Goal: Information Seeking & Learning: Learn about a topic

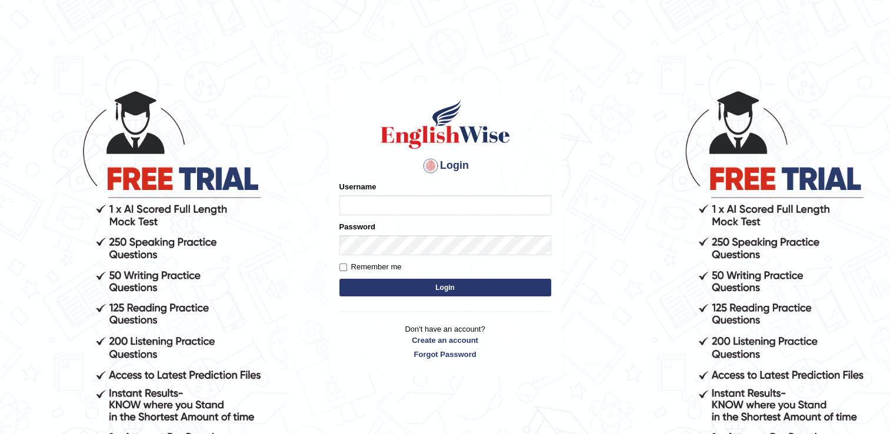
click at [357, 206] on input "Username" at bounding box center [445, 205] width 212 height 20
type input "Tinai"
click at [444, 287] on button "Login" at bounding box center [445, 288] width 212 height 18
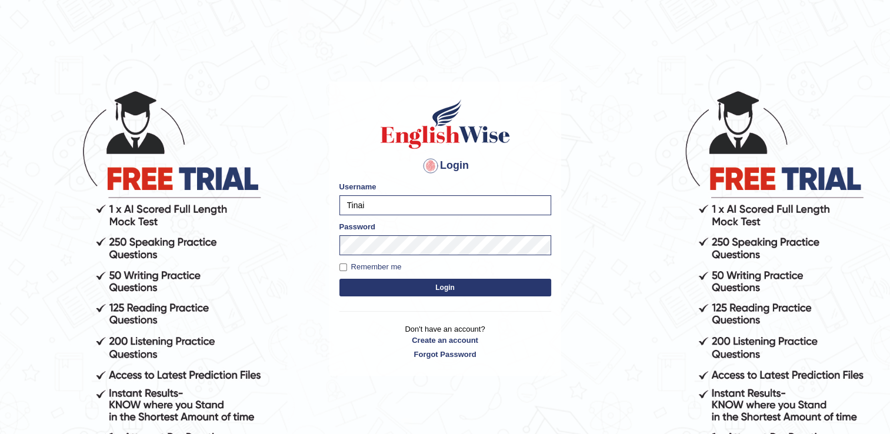
click at [339, 279] on button "Login" at bounding box center [445, 288] width 212 height 18
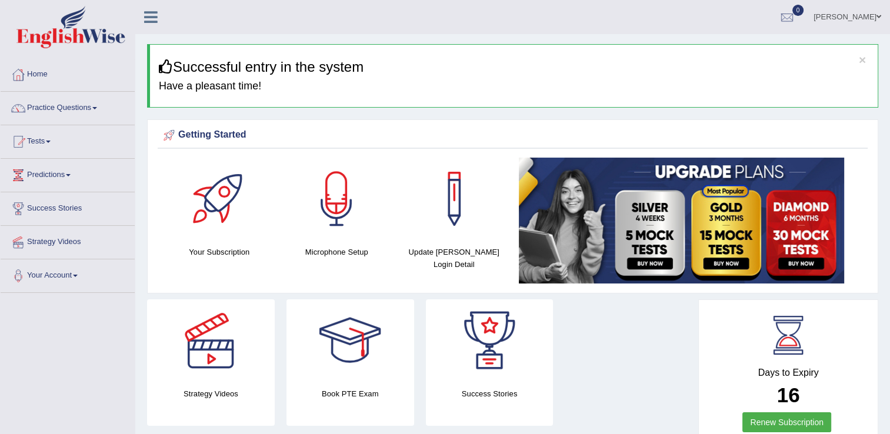
click at [336, 191] on div at bounding box center [336, 199] width 82 height 82
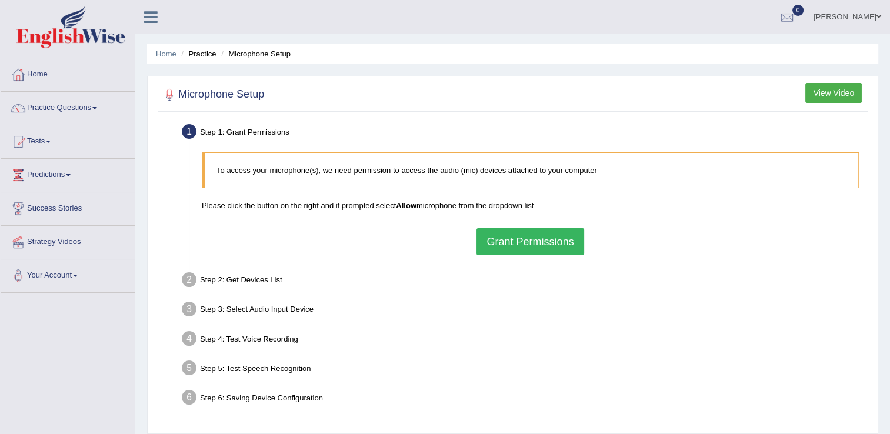
click at [522, 241] on button "Grant Permissions" at bounding box center [529, 241] width 107 height 27
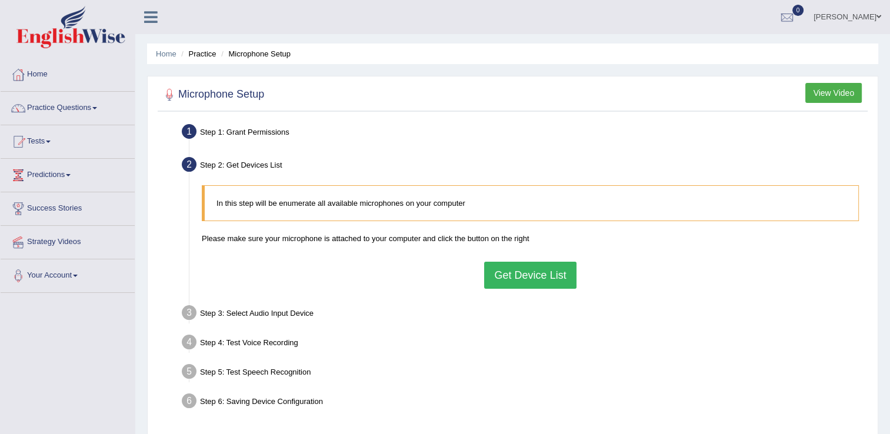
click at [508, 270] on button "Get Device List" at bounding box center [530, 275] width 92 height 27
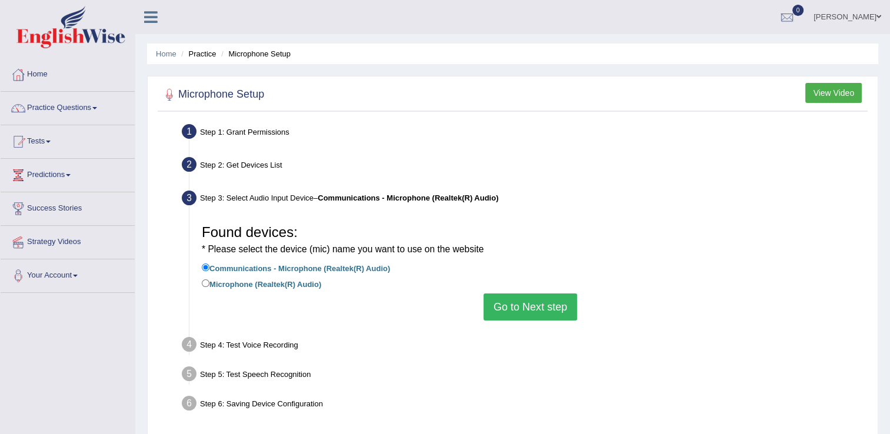
click at [535, 313] on button "Go to Next step" at bounding box center [529, 306] width 93 height 27
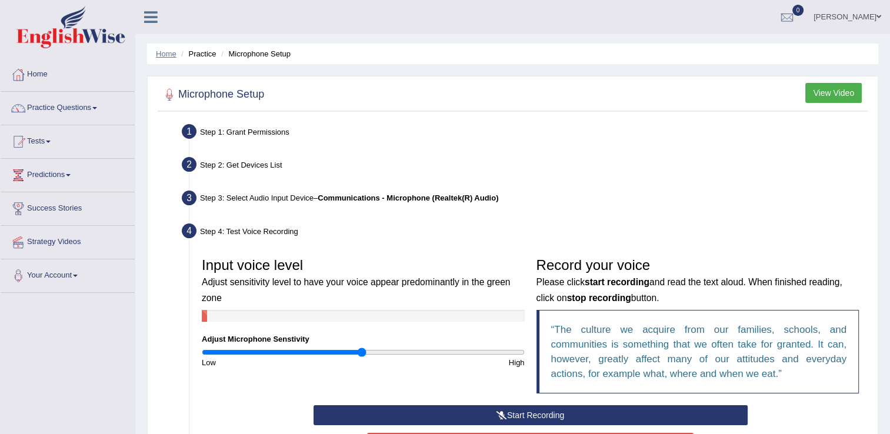
click at [165, 57] on link "Home" at bounding box center [166, 53] width 21 height 9
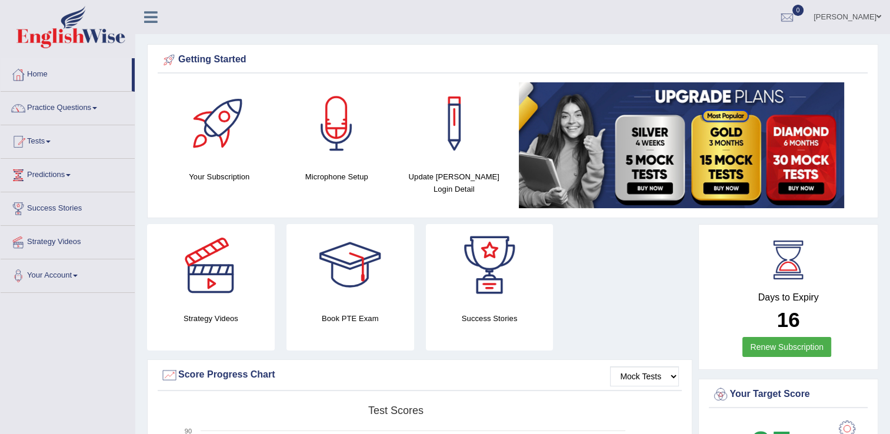
click at [218, 143] on div at bounding box center [219, 123] width 82 height 82
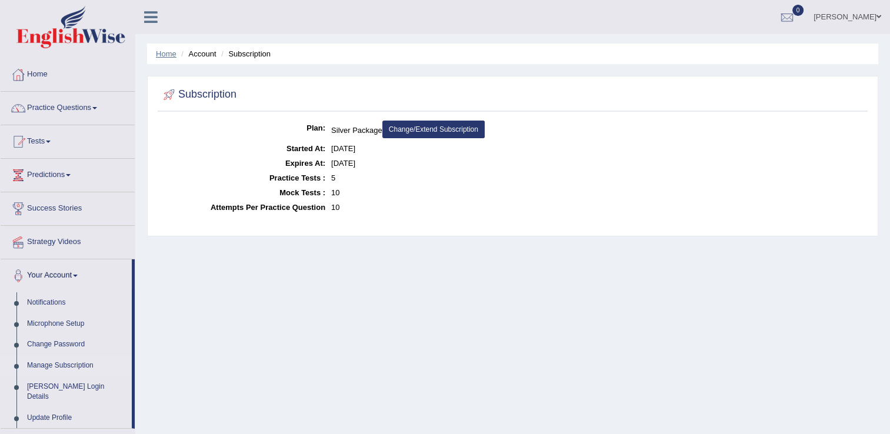
click at [165, 52] on link "Home" at bounding box center [166, 53] width 21 height 9
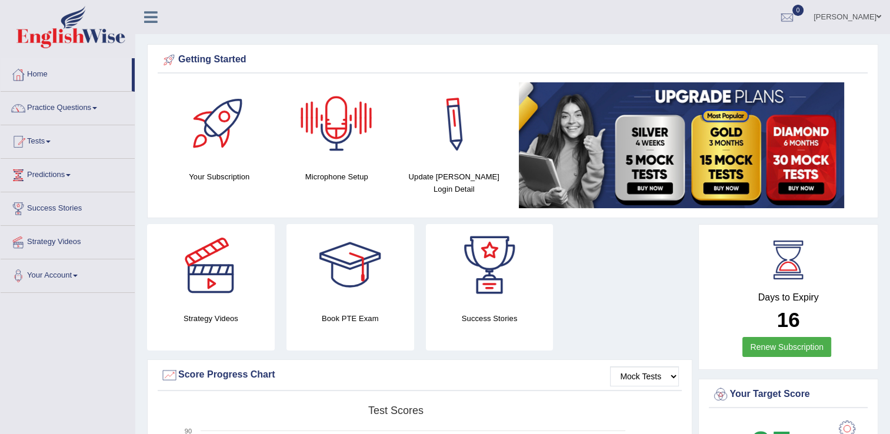
click at [470, 131] on div at bounding box center [454, 123] width 82 height 82
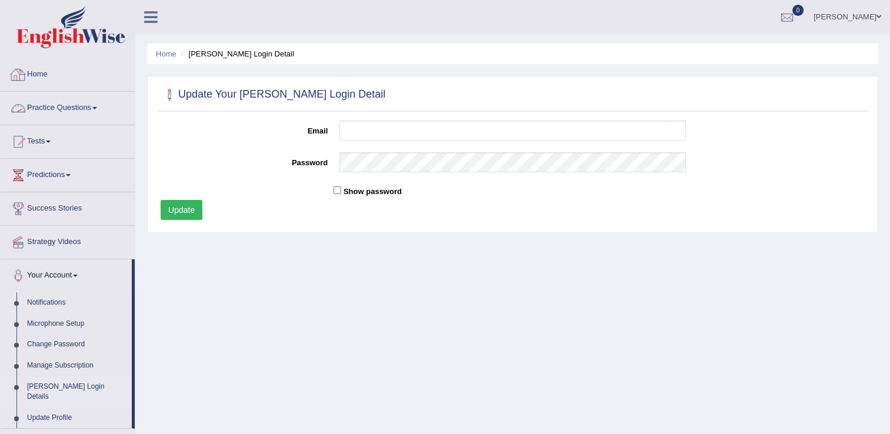
click at [76, 76] on link "Home" at bounding box center [68, 72] width 134 height 29
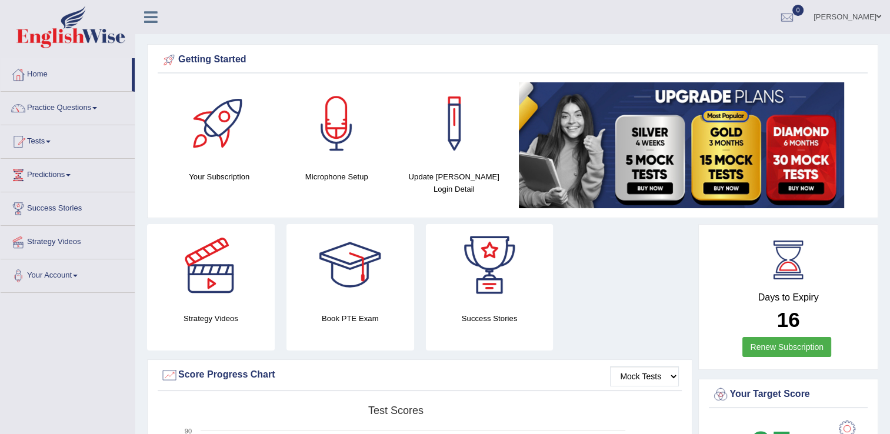
click at [90, 272] on link "Your Account" at bounding box center [68, 273] width 134 height 29
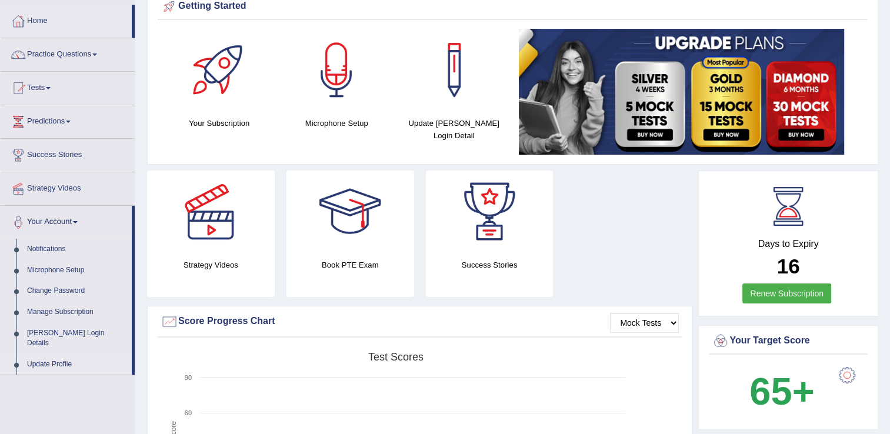
scroll to position [71, 0]
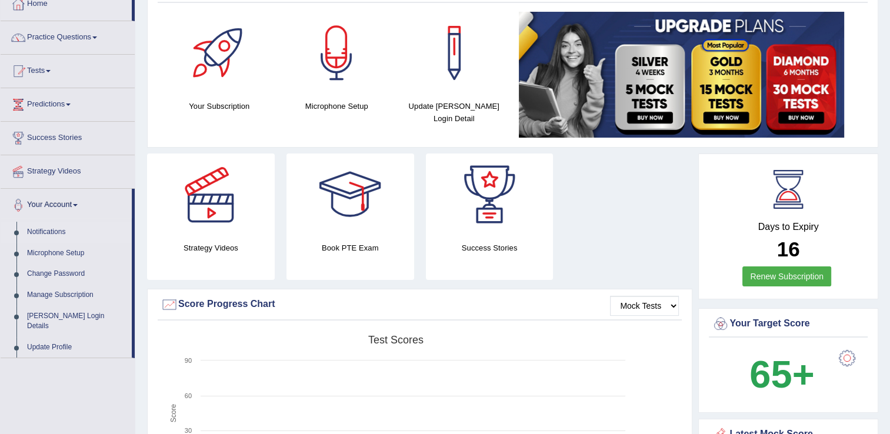
click at [66, 232] on link "Notifications" at bounding box center [77, 232] width 110 height 21
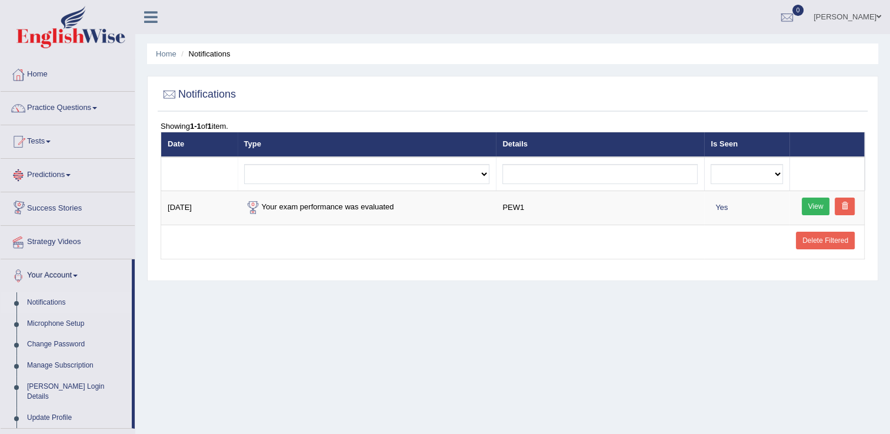
click at [286, 315] on div "Home Notifications Notifications Showing 1-1 of 1 item. Date Type Details Is Se…" at bounding box center [512, 294] width 754 height 588
click at [38, 71] on link "Home" at bounding box center [68, 72] width 134 height 29
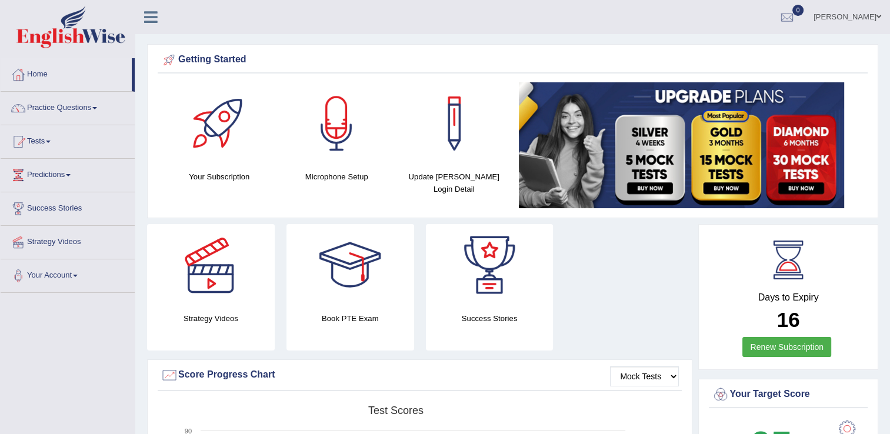
click at [71, 175] on span at bounding box center [68, 175] width 5 height 2
click at [95, 107] on span at bounding box center [94, 108] width 5 height 2
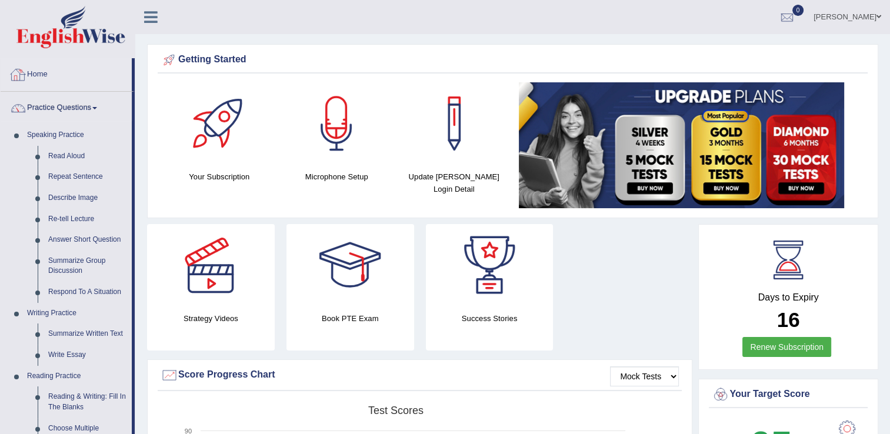
click at [36, 76] on link "Home" at bounding box center [66, 72] width 131 height 29
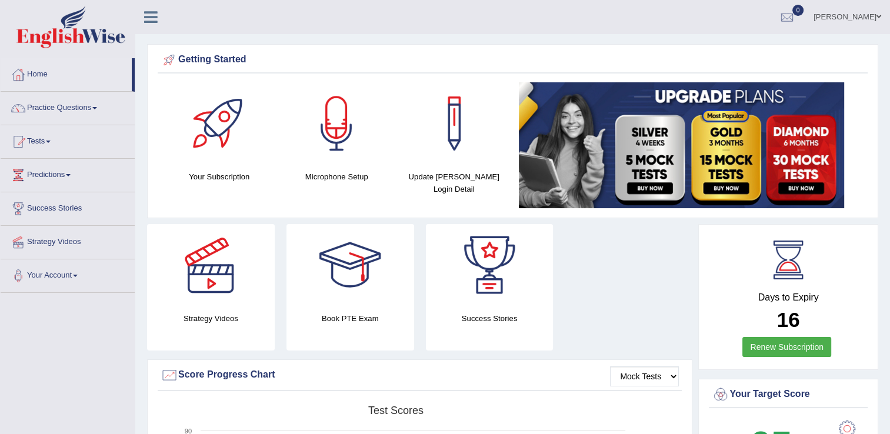
click at [151, 12] on icon at bounding box center [151, 16] width 14 height 15
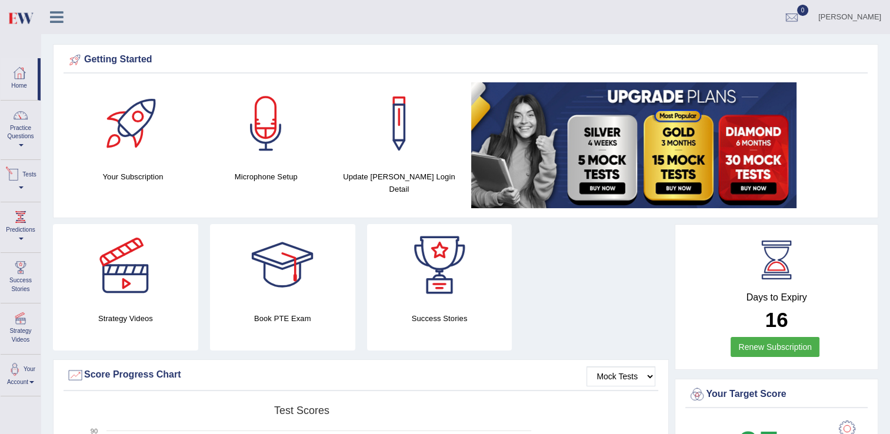
click at [19, 189] on link "Tests" at bounding box center [21, 179] width 40 height 38
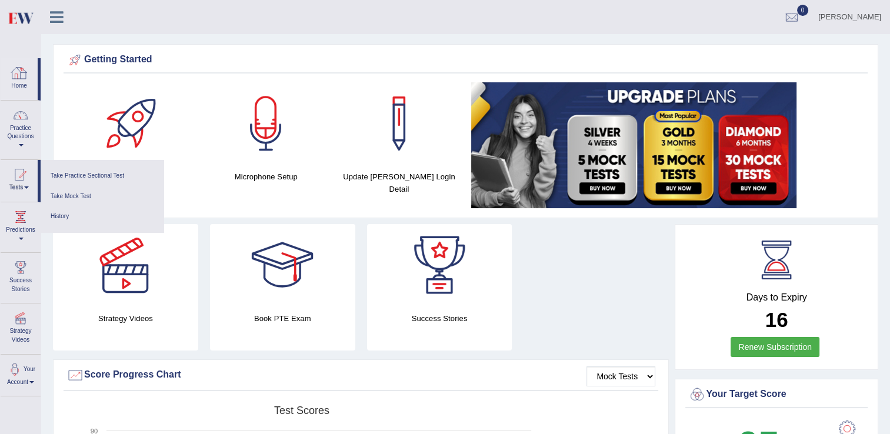
click at [25, 64] on div at bounding box center [20, 73] width 18 height 18
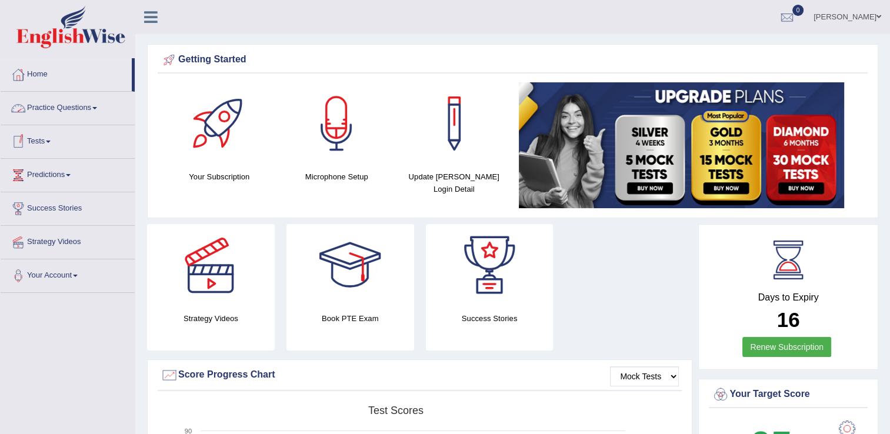
click at [78, 111] on link "Practice Questions" at bounding box center [68, 106] width 134 height 29
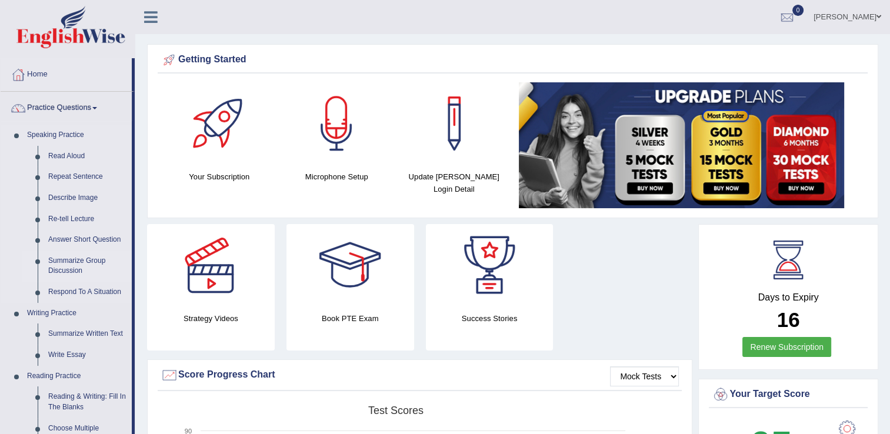
click at [83, 262] on link "Summarize Group Discussion" at bounding box center [87, 265] width 89 height 31
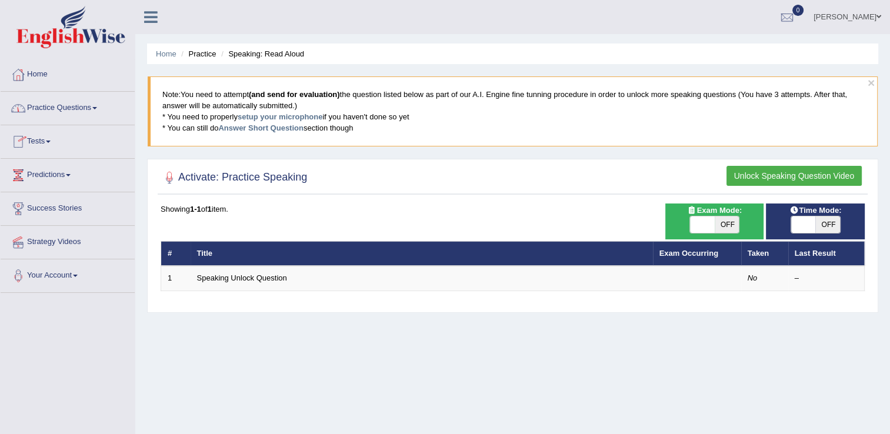
click at [96, 111] on link "Practice Questions" at bounding box center [68, 106] width 134 height 29
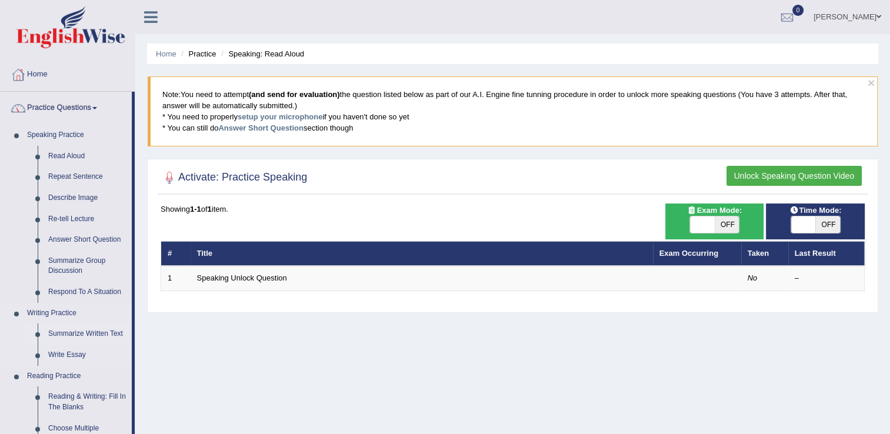
click at [89, 333] on link "Summarize Written Text" at bounding box center [87, 333] width 89 height 21
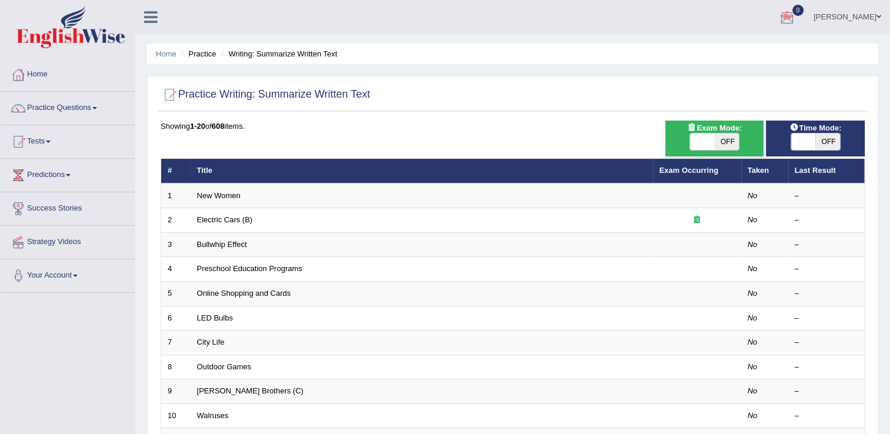
click at [880, 16] on span at bounding box center [878, 17] width 5 height 8
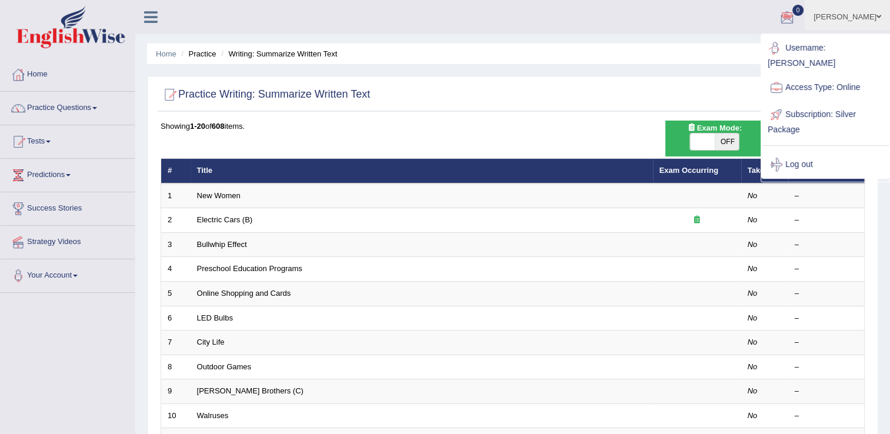
click at [698, 49] on ul "Home Practice Writing: Summarize Written Text" at bounding box center [512, 54] width 731 height 21
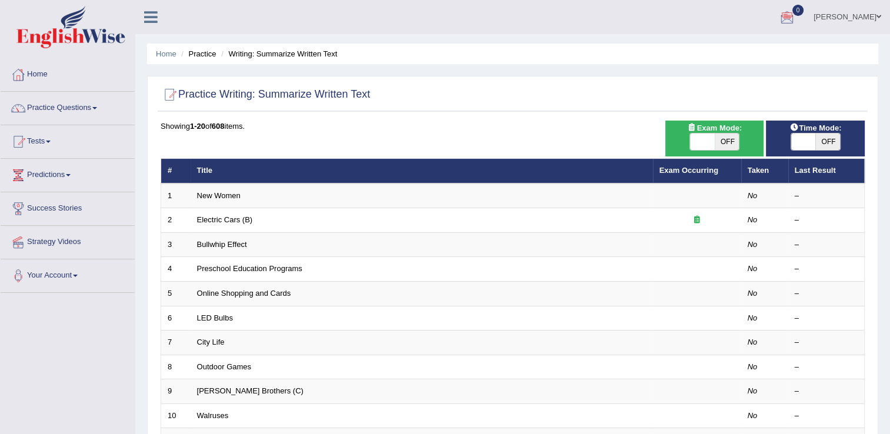
drag, startPoint x: 840, startPoint y: 0, endPoint x: 522, endPoint y: 8, distance: 317.6
click at [522, 8] on ul "Tamarisi Tinai Toggle navigation Username: Tinai Access Type: Online Subscripti…" at bounding box center [626, 17] width 528 height 34
click at [78, 271] on link "Your Account" at bounding box center [68, 273] width 134 height 29
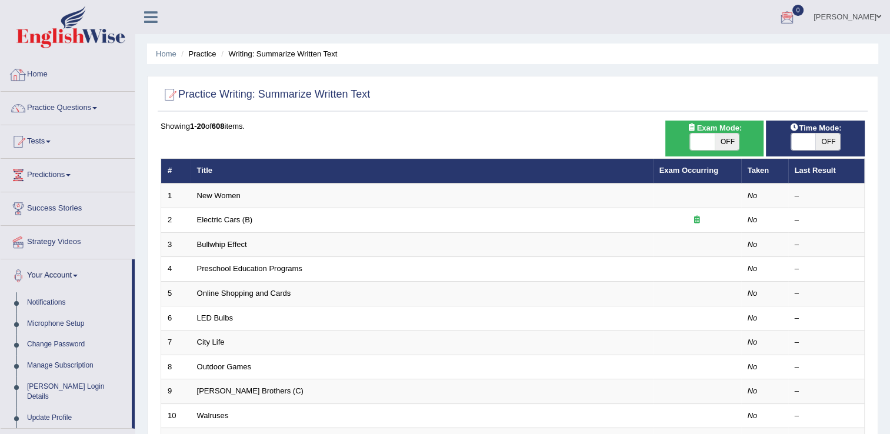
click at [63, 74] on link "Home" at bounding box center [68, 72] width 134 height 29
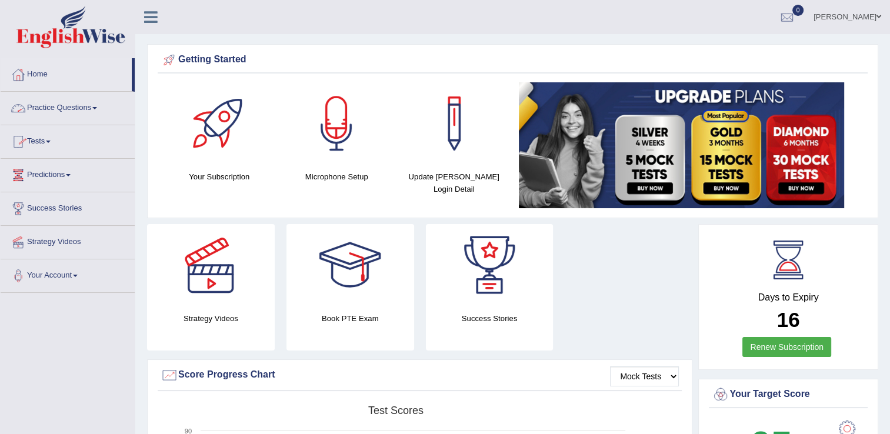
click at [95, 103] on link "Practice Questions" at bounding box center [68, 106] width 134 height 29
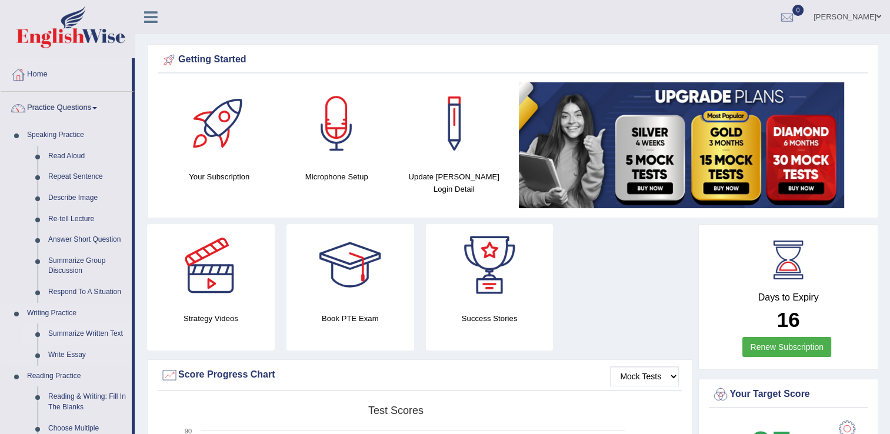
click at [89, 338] on link "Summarize Written Text" at bounding box center [87, 333] width 89 height 21
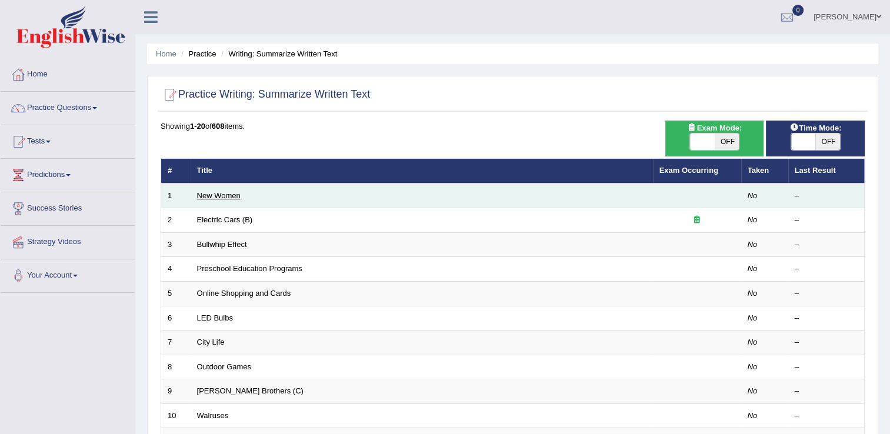
click at [228, 194] on link "New Women" at bounding box center [219, 195] width 44 height 9
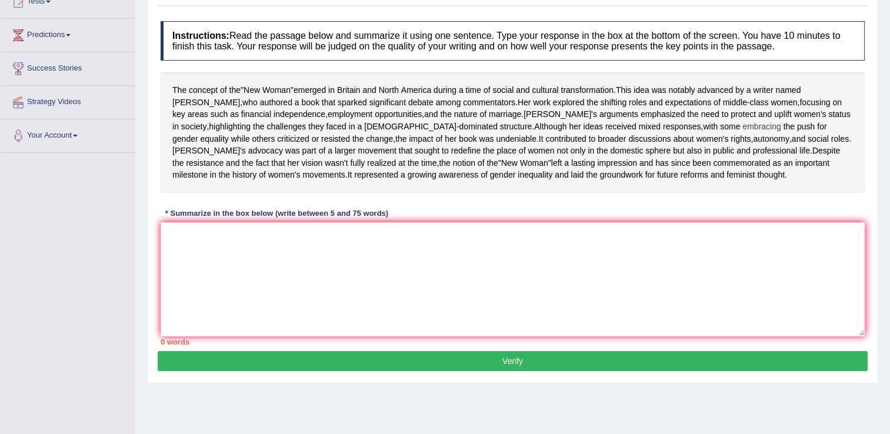
scroll to position [141, 0]
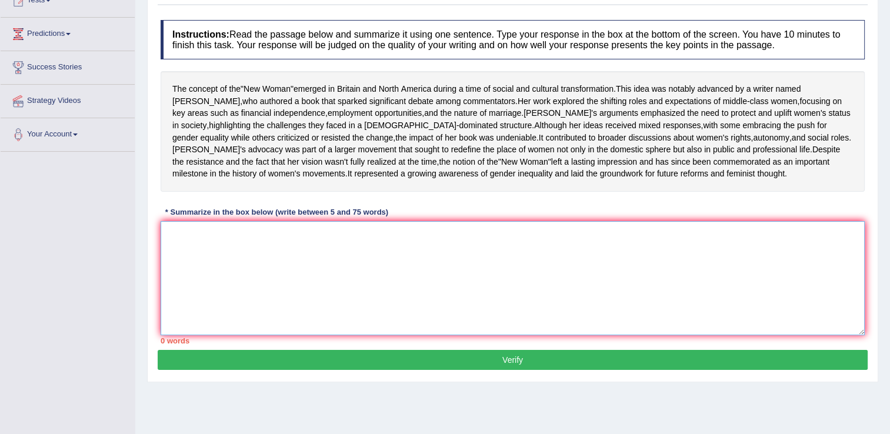
click at [176, 271] on textarea at bounding box center [513, 278] width 704 height 114
type textarea "n"
type textarea "t"
type textarea "T"
type textarea "n"
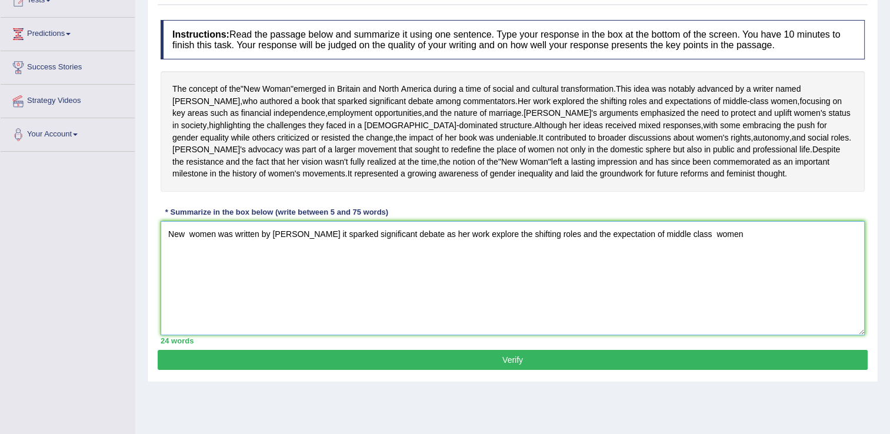
click at [704, 270] on textarea "New women was written by [PERSON_NAME] it sparked significant debate as her wor…" at bounding box center [513, 278] width 704 height 114
click at [705, 269] on textarea "New women was written by [PERSON_NAME] it sparked significant debate as her wor…" at bounding box center [513, 278] width 704 height 114
click at [715, 275] on textarea "New women was written by [PERSON_NAME] it sparked significant debate as her wor…" at bounding box center [513, 278] width 704 height 114
click at [744, 268] on textarea "New women was written by [PERSON_NAME] it sparked significant debate as her wor…" at bounding box center [513, 278] width 704 height 114
click at [833, 269] on textarea "New women was written by [PERSON_NAME] it sparked significant debate as her wor…" at bounding box center [513, 278] width 704 height 114
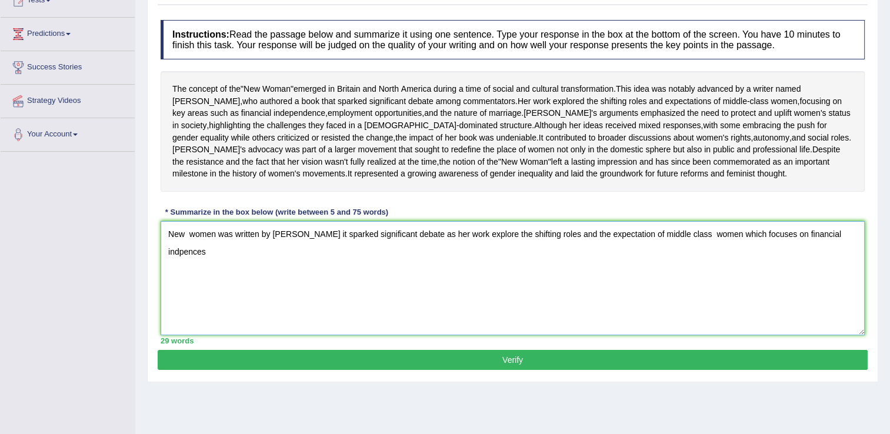
click at [842, 268] on textarea "New women was written by [PERSON_NAME] it sparked significant debate as her wor…" at bounding box center [513, 278] width 704 height 114
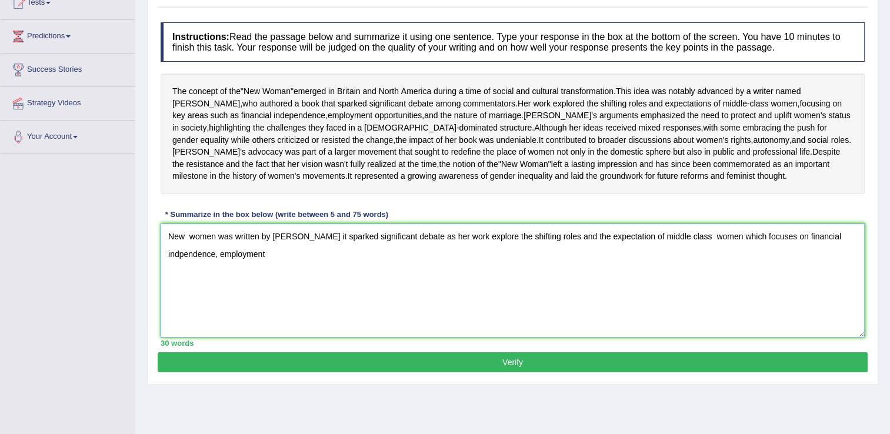
scroll to position [138, 0]
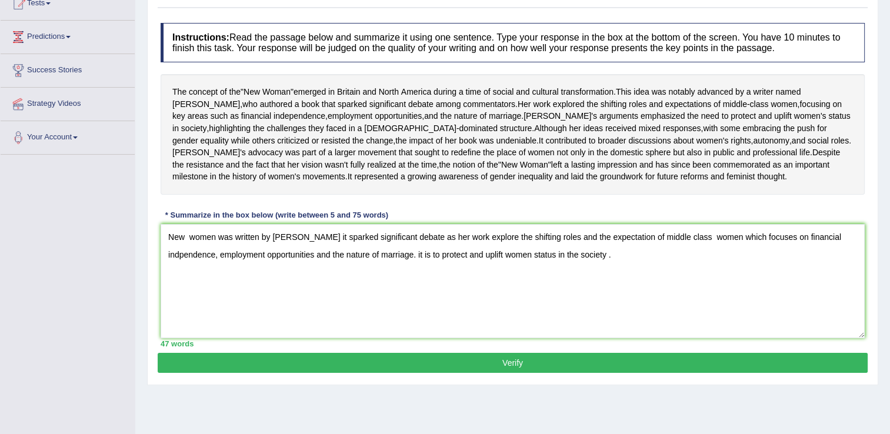
click at [883, 208] on div "Home Practice Writing: Summarize Written Text New Women Next » Report Question …" at bounding box center [512, 156] width 754 height 588
click at [168, 307] on textarea "New women was written by [PERSON_NAME] it sparked significant debate as her wor…" at bounding box center [513, 281] width 704 height 114
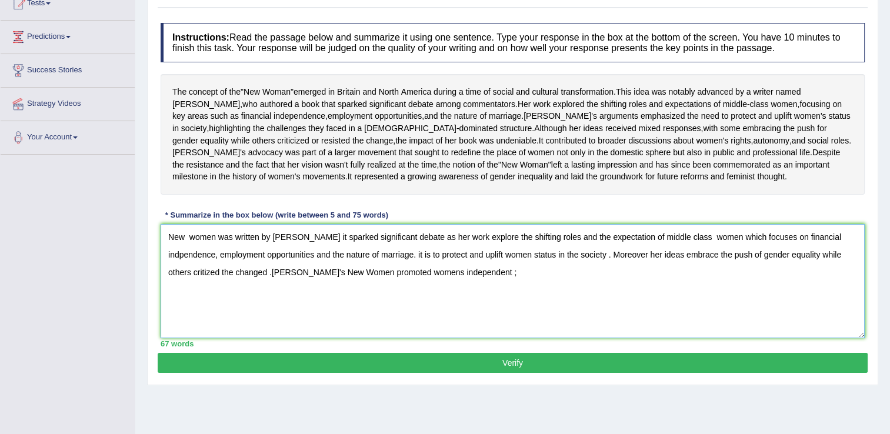
click at [409, 306] on textarea "New women was written by [PERSON_NAME] it sparked significant debate as her wor…" at bounding box center [513, 281] width 704 height 114
click at [424, 308] on textarea "New women was written by [PERSON_NAME] it sparked significant debate as her wor…" at bounding box center [513, 281] width 704 height 114
click at [437, 309] on textarea "New women was written by [PERSON_NAME] it sparked significant debate as her wor…" at bounding box center [513, 281] width 704 height 114
click at [460, 303] on textarea "New women was written by [PERSON_NAME] it sparked significant debate as her wor…" at bounding box center [513, 281] width 704 height 114
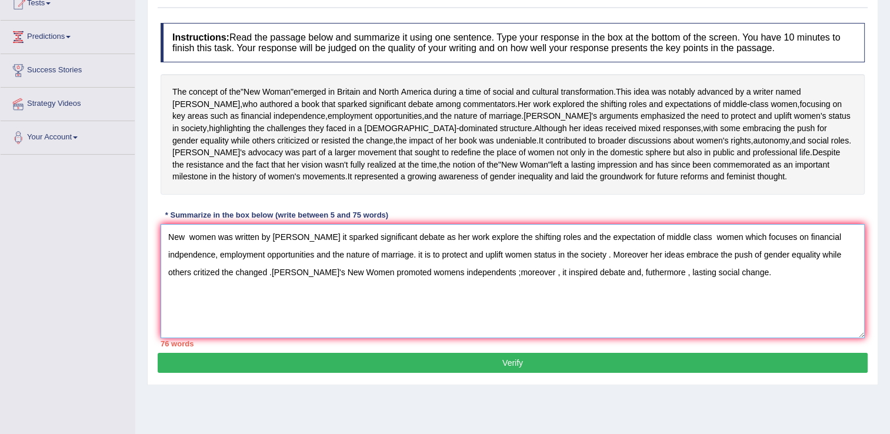
click at [362, 290] on textarea "New women was written by [PERSON_NAME] it sparked significant debate as her wor…" at bounding box center [513, 281] width 704 height 114
click at [367, 289] on textarea "New women was written by [PERSON_NAME] it sparked significant debate as her wor…" at bounding box center [513, 281] width 704 height 114
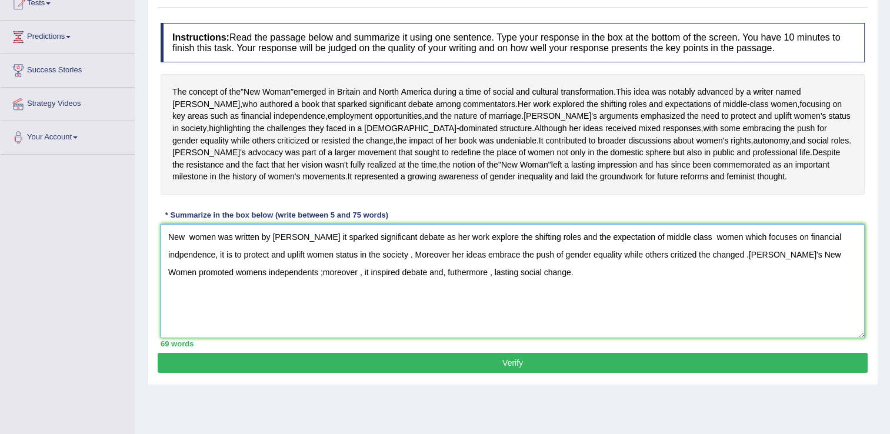
click at [215, 307] on textarea "New women was written by [PERSON_NAME] it sparked significant debate as her wor…" at bounding box center [513, 281] width 704 height 114
click at [212, 308] on textarea "New women was written by [PERSON_NAME] it sparked significant debate as her wor…" at bounding box center [513, 281] width 704 height 114
click at [223, 310] on textarea "New women was written by [PERSON_NAME] it sparked significant debate as her wor…" at bounding box center [513, 281] width 704 height 114
type textarea "New women was written by [PERSON_NAME] it sparked significant debate as her wor…"
click at [513, 373] on button "Verify" at bounding box center [513, 363] width 710 height 20
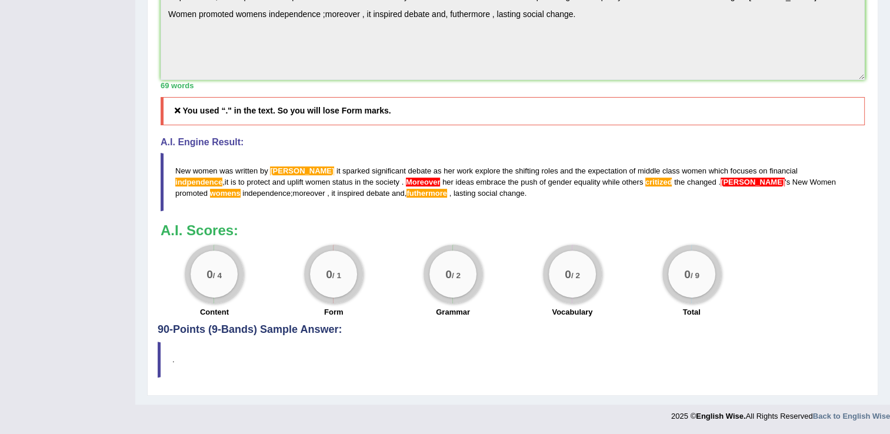
scroll to position [413, 0]
